Goal: Task Accomplishment & Management: Use online tool/utility

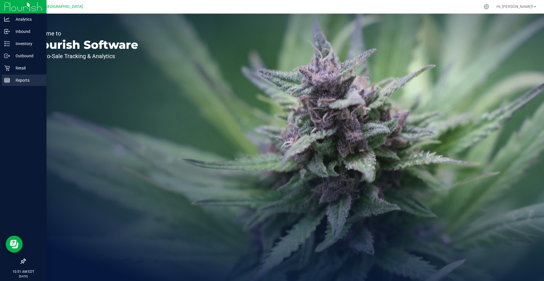
click at [32, 77] on p "Reports" at bounding box center [27, 80] width 34 height 7
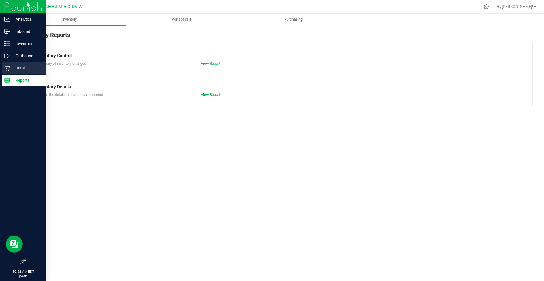
click at [12, 70] on p "Retail" at bounding box center [27, 68] width 34 height 7
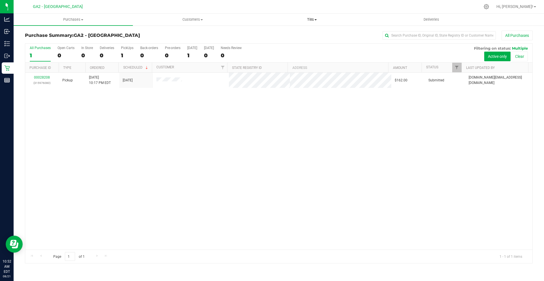
click at [312, 18] on span "Tills" at bounding box center [312, 19] width 119 height 5
click at [297, 37] on li "Manage tills" at bounding box center [311, 34] width 119 height 7
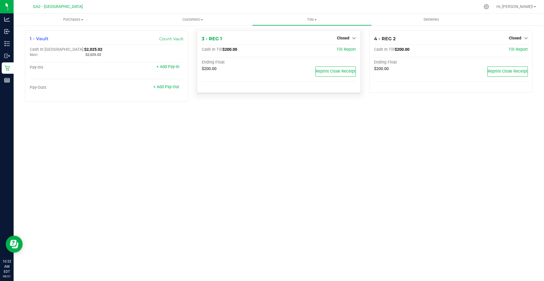
click at [341, 35] on div "Closed" at bounding box center [346, 38] width 19 height 7
click at [350, 39] on link "Closed" at bounding box center [346, 38] width 19 height 5
click at [348, 50] on link "Open Till" at bounding box center [343, 50] width 15 height 5
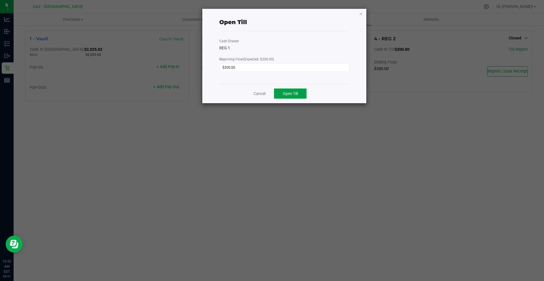
click at [301, 90] on button "Open Till" at bounding box center [290, 93] width 33 height 10
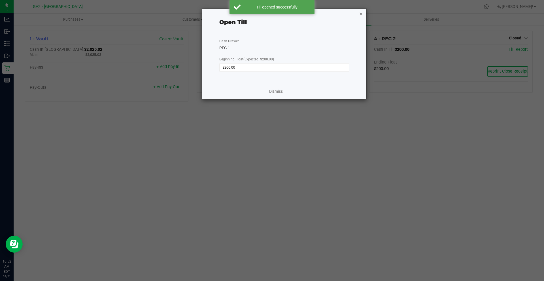
click at [363, 13] on icon "button" at bounding box center [361, 13] width 4 height 7
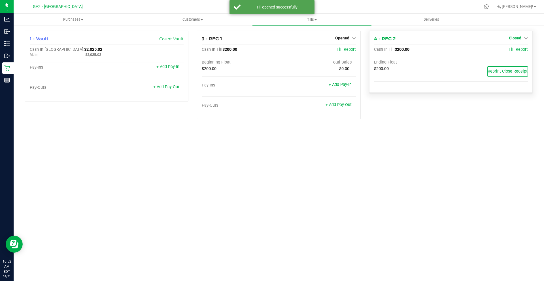
click at [525, 36] on link "Closed" at bounding box center [518, 38] width 19 height 5
click at [508, 49] on link "Open Till" at bounding box center [515, 50] width 15 height 5
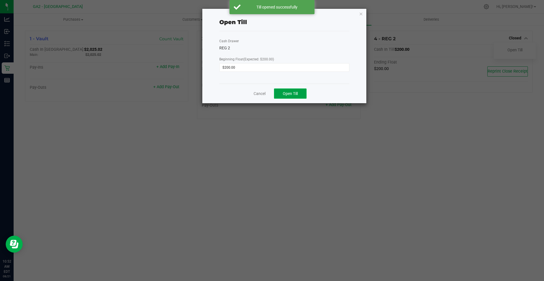
click at [291, 98] on button "Open Till" at bounding box center [290, 93] width 33 height 10
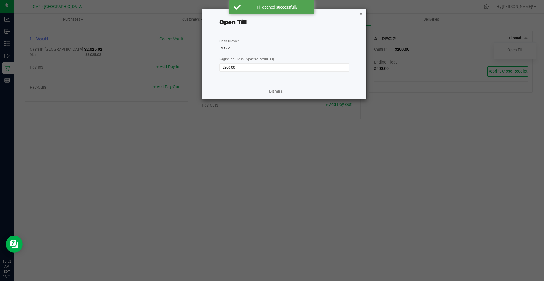
click at [362, 14] on icon "button" at bounding box center [361, 13] width 4 height 7
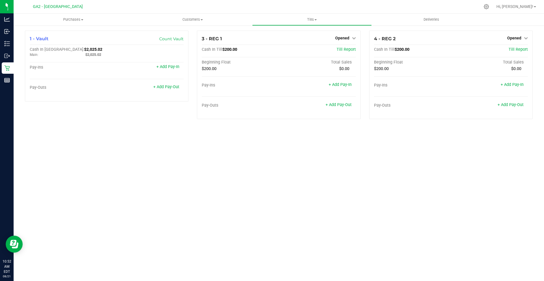
drag, startPoint x: 161, startPoint y: 170, endPoint x: 157, endPoint y: 171, distance: 4.1
click at [158, 171] on div "Purchases Summary of purchases Fulfillment All purchases Customers All customer…" at bounding box center [279, 147] width 531 height 267
